Goal: Participate in discussion

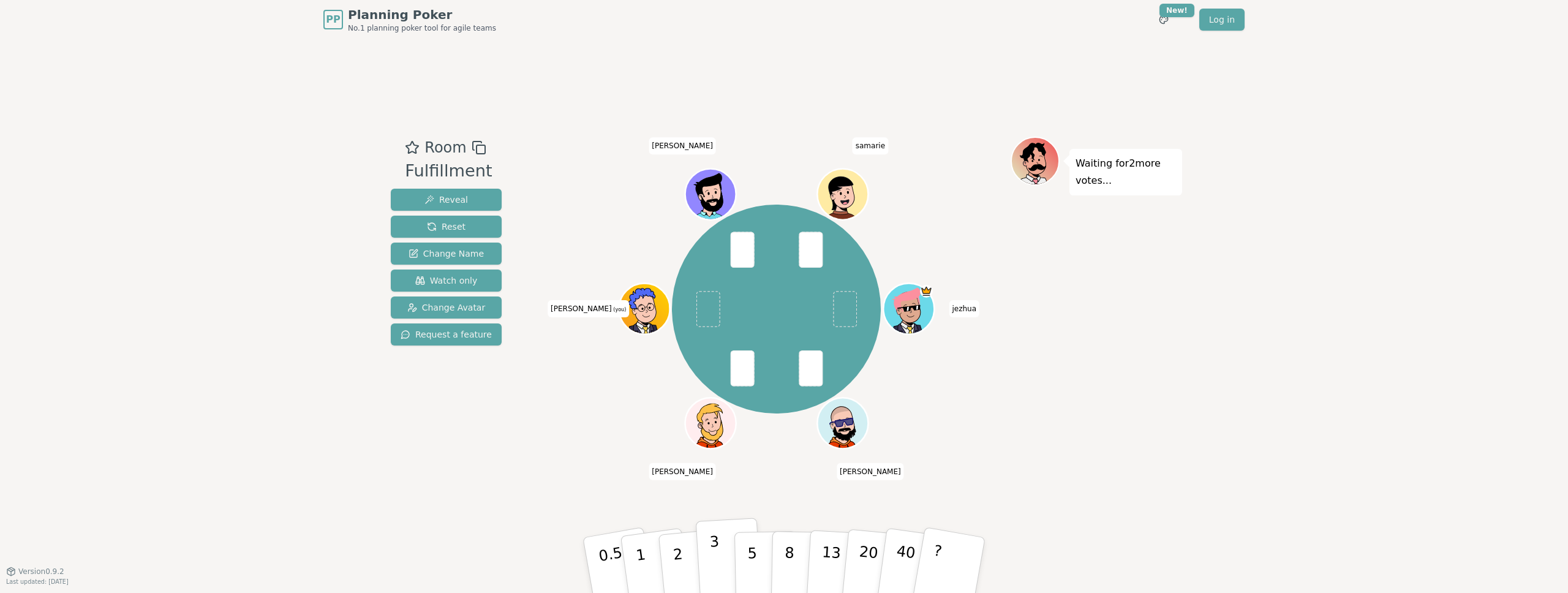
click at [699, 553] on button "3" at bounding box center [729, 565] width 67 height 96
click at [891, 559] on button "40" at bounding box center [912, 565] width 73 height 100
click at [890, 563] on button "40" at bounding box center [912, 565] width 73 height 100
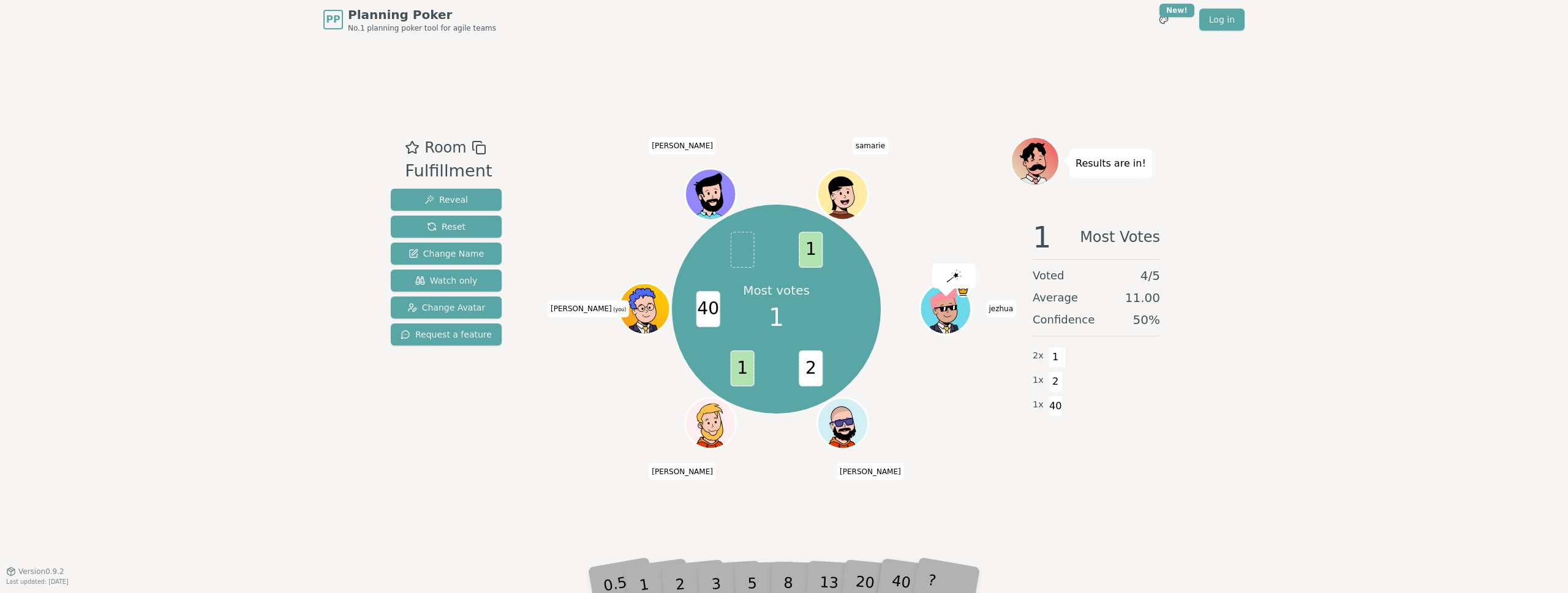
click at [645, 465] on div "Most votes 1 2 1 40 1 jezhua Sebastian Juan gustavo (you) Emilio samarie" at bounding box center [776, 306] width 468 height 337
click at [860, 578] on div "20" at bounding box center [875, 565] width 40 height 46
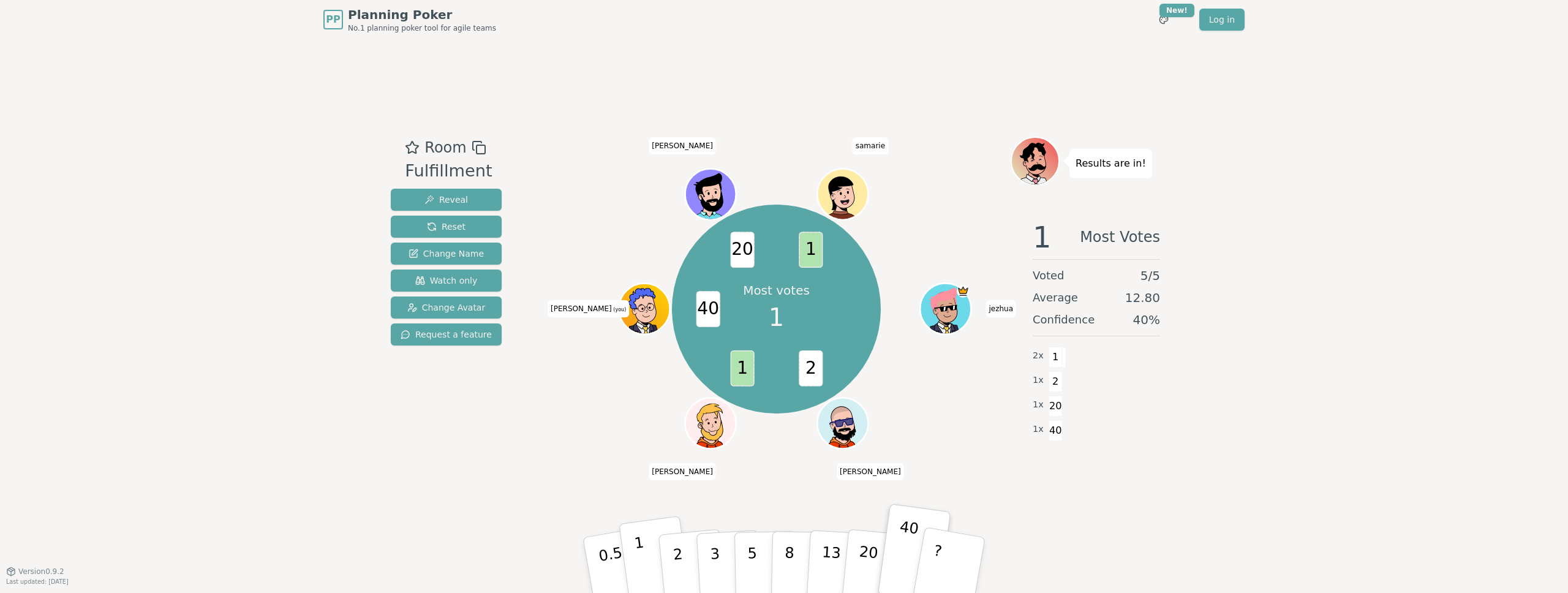
click at [650, 568] on button "1" at bounding box center [655, 565] width 73 height 100
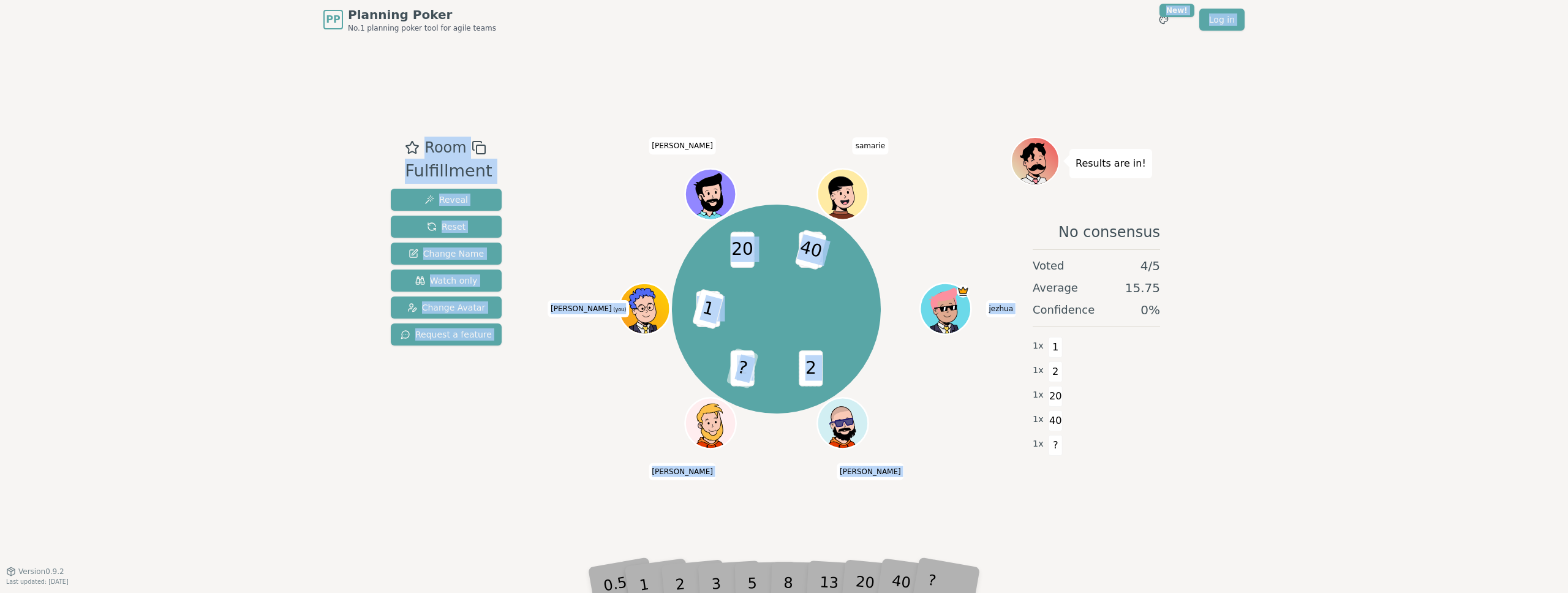
drag, startPoint x: 935, startPoint y: 14, endPoint x: 938, endPoint y: 396, distance: 382.0
click at [938, 396] on div "PP Planning Poker No.1 planning poker tool for agile teams Toggle theme New! Lo…" at bounding box center [784, 296] width 1568 height 593
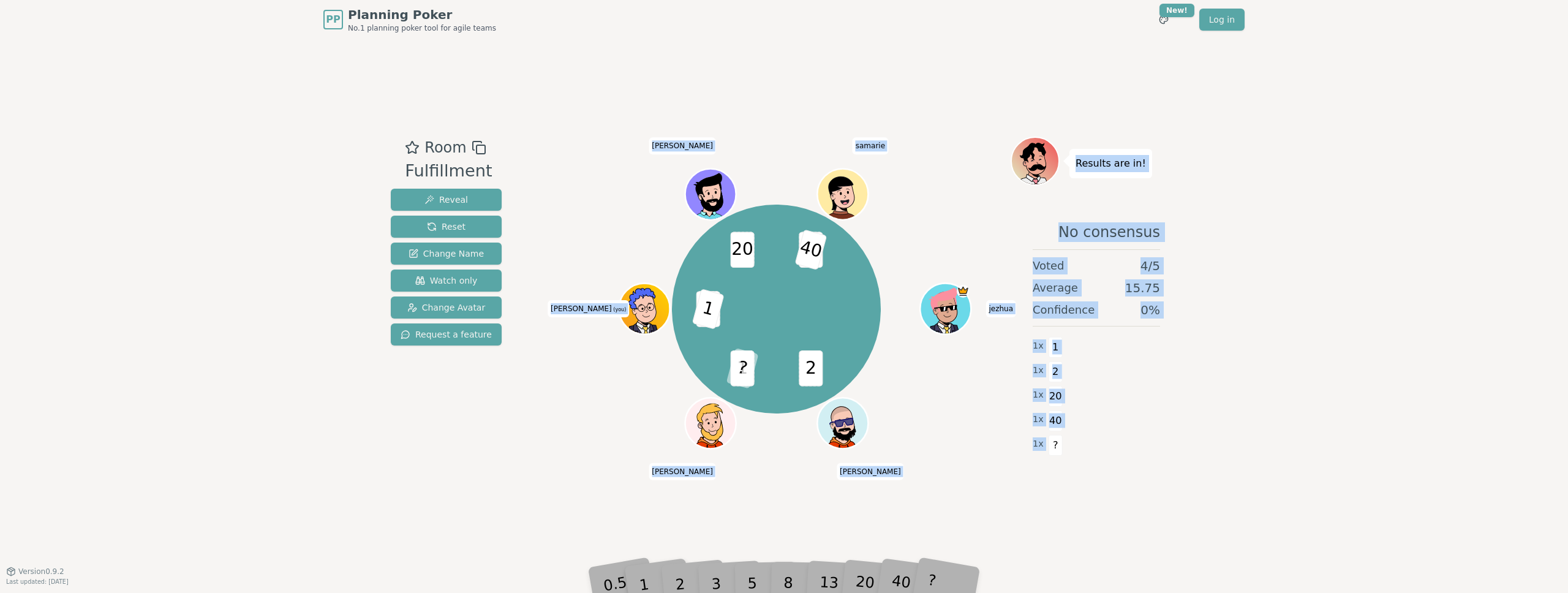
drag, startPoint x: 1189, startPoint y: 524, endPoint x: 676, endPoint y: 203, distance: 605.2
click at [676, 203] on div "PP Planning Poker No.1 planning poker tool for agile teams Toggle theme New! Lo…" at bounding box center [784, 296] width 1568 height 593
drag, startPoint x: 634, startPoint y: 128, endPoint x: 1126, endPoint y: 513, distance: 624.7
click at [1126, 513] on div "Room Fulfillment Reveal Reset Change Name Watch only Change Avatar Request a fe…" at bounding box center [784, 305] width 796 height 532
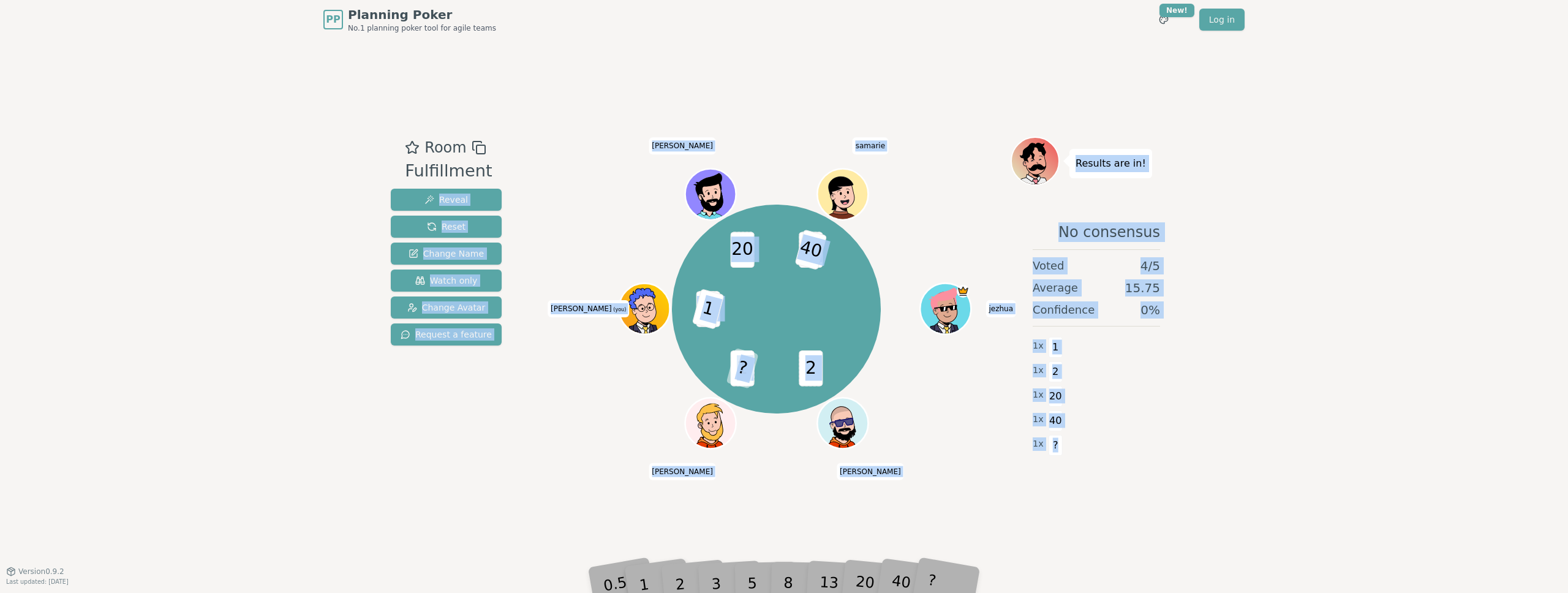
drag, startPoint x: 1126, startPoint y: 513, endPoint x: 311, endPoint y: 177, distance: 881.5
click at [311, 177] on div "PP Planning Poker No.1 planning poker tool for agile teams Toggle theme New! Lo…" at bounding box center [784, 296] width 1568 height 593
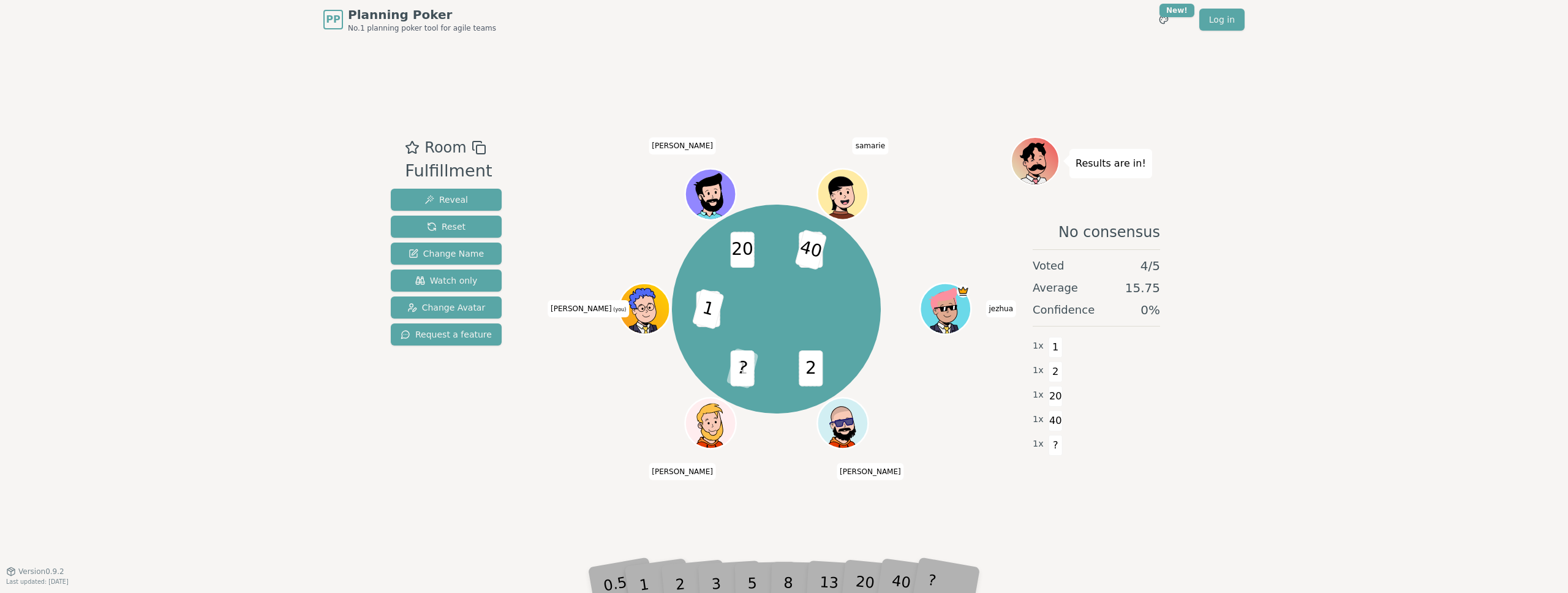
click at [318, 186] on div "PP Planning Poker No.1 planning poker tool for agile teams Toggle theme New! Lo…" at bounding box center [784, 296] width 1568 height 593
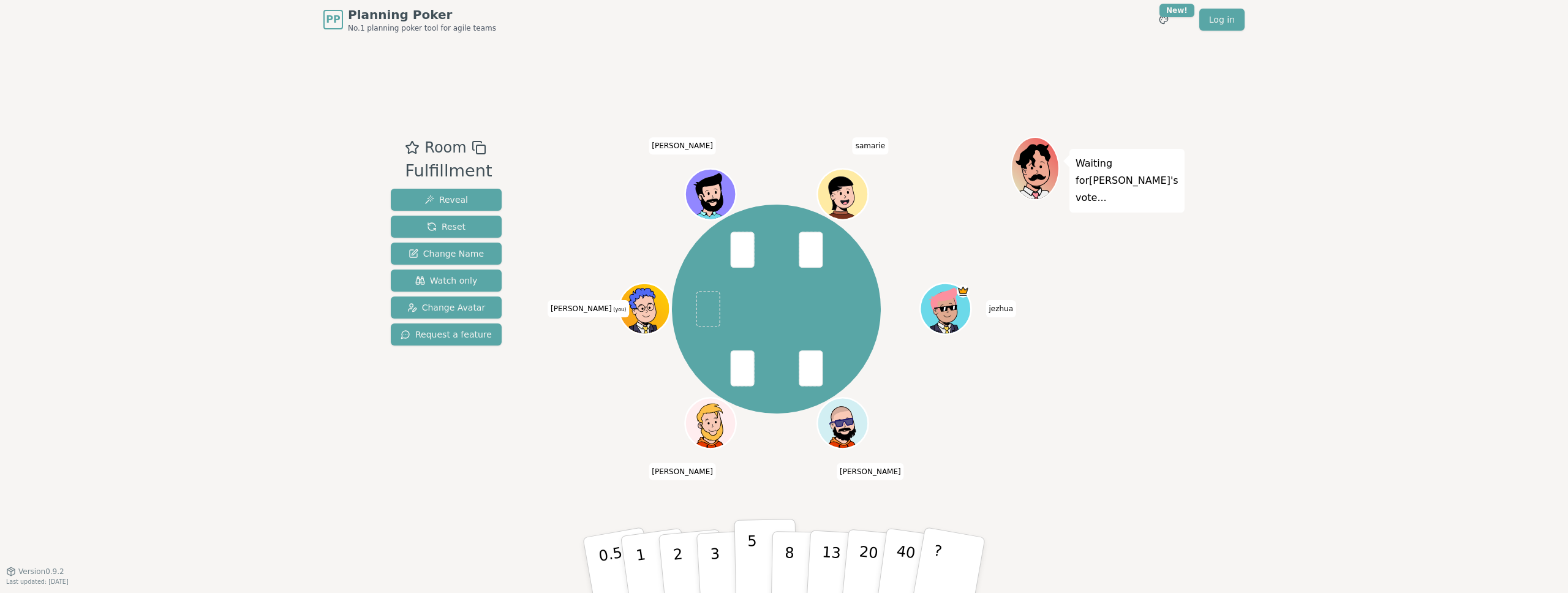
click at [753, 547] on p "5" at bounding box center [752, 565] width 11 height 66
